Goal: Find specific page/section: Find specific page/section

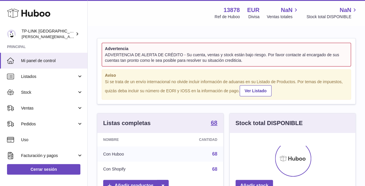
scroll to position [91, 126]
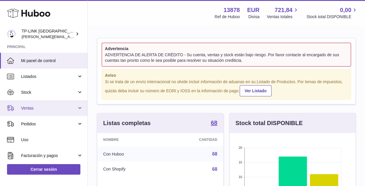
drag, startPoint x: 79, startPoint y: 106, endPoint x: 72, endPoint y: 112, distance: 8.9
click at [79, 106] on link "Ventas" at bounding box center [43, 108] width 87 height 16
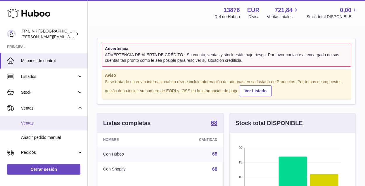
click at [38, 126] on link "Ventas" at bounding box center [43, 123] width 87 height 14
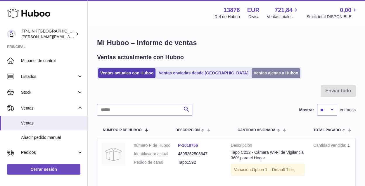
click at [252, 72] on link "Ventas ajenas a Huboo" at bounding box center [276, 73] width 49 height 10
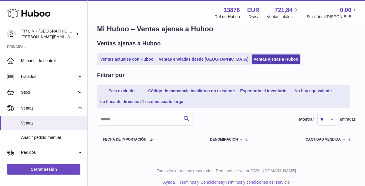
scroll to position [21, 0]
